Goal: Task Accomplishment & Management: Use online tool/utility

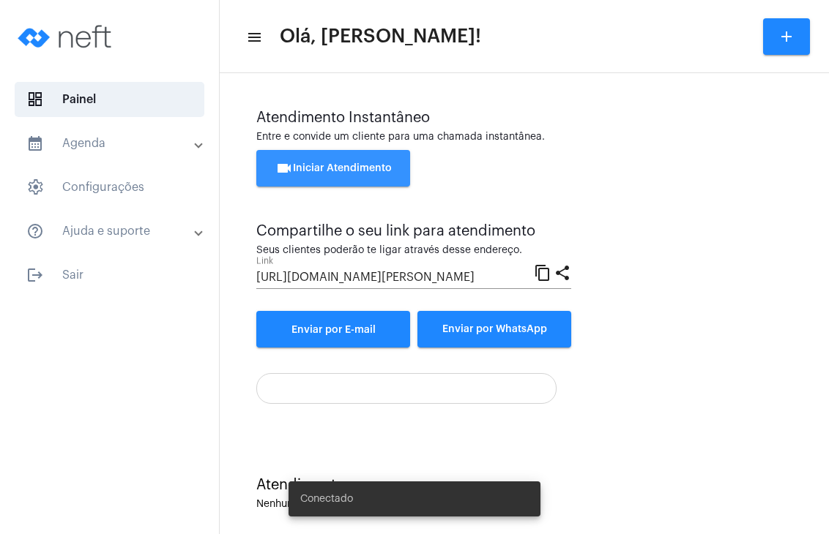
click at [391, 175] on button "videocam Iniciar Atendimento" at bounding box center [333, 168] width 154 height 37
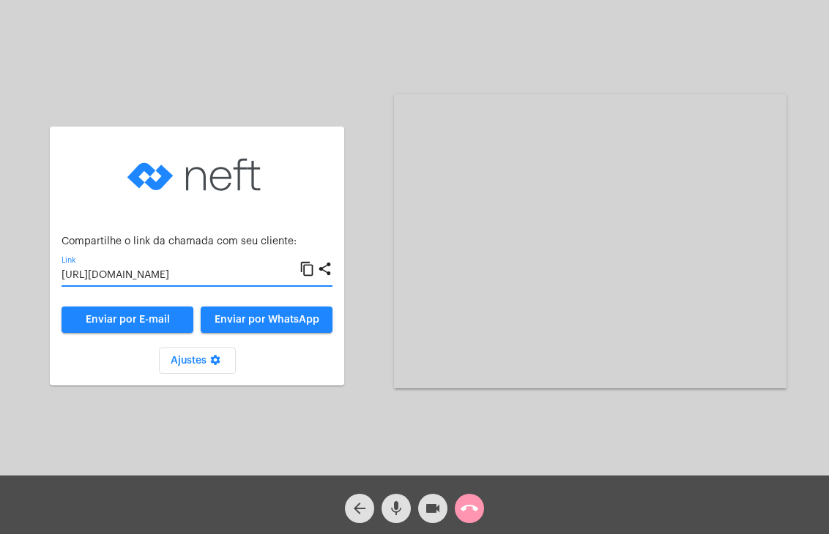
click at [173, 273] on input "[URL][DOMAIN_NAME]" at bounding box center [180, 276] width 238 height 12
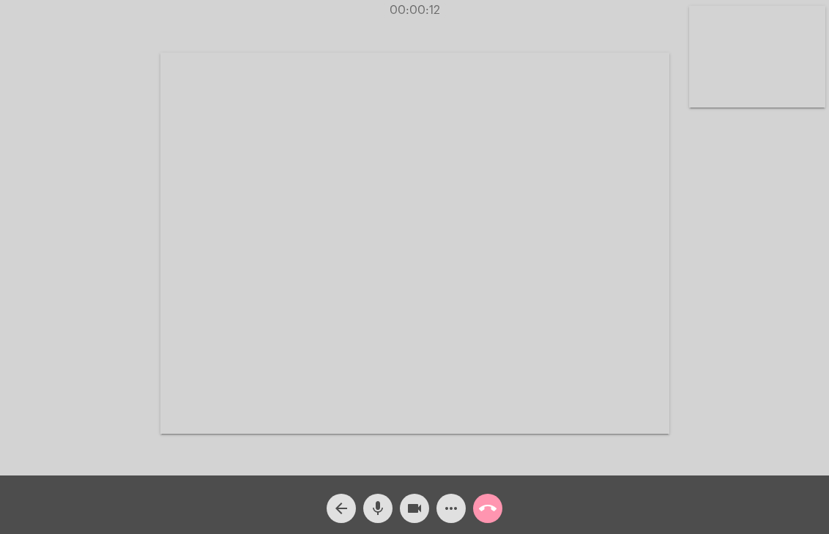
click at [701, 103] on video at bounding box center [757, 57] width 136 height 102
click at [189, 352] on div at bounding box center [129, 242] width 136 height 472
click at [105, 245] on video at bounding box center [129, 242] width 136 height 102
click at [694, 91] on video at bounding box center [757, 57] width 136 height 102
click at [536, 157] on video at bounding box center [512, 241] width 509 height 381
